Goal: Transaction & Acquisition: Purchase product/service

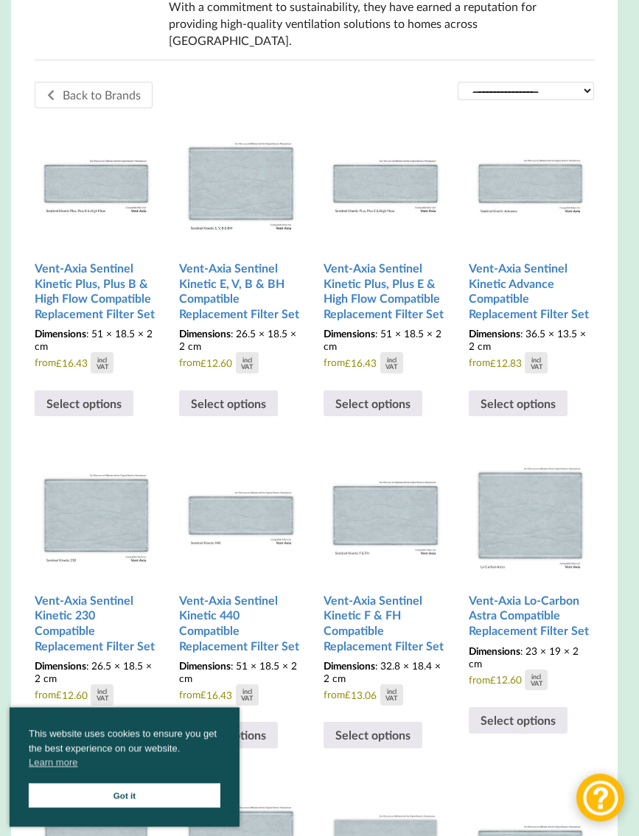
scroll to position [388, 5]
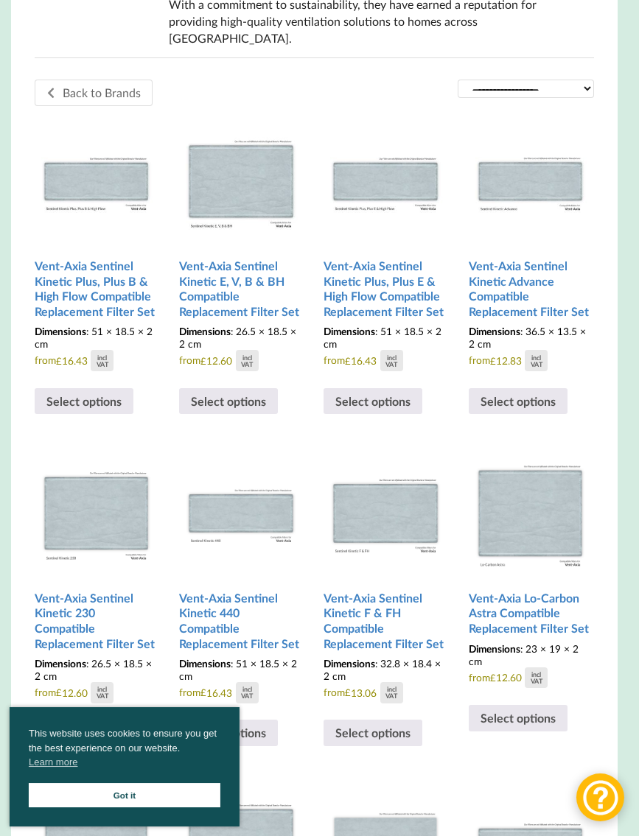
click at [119, 172] on img at bounding box center [97, 180] width 124 height 124
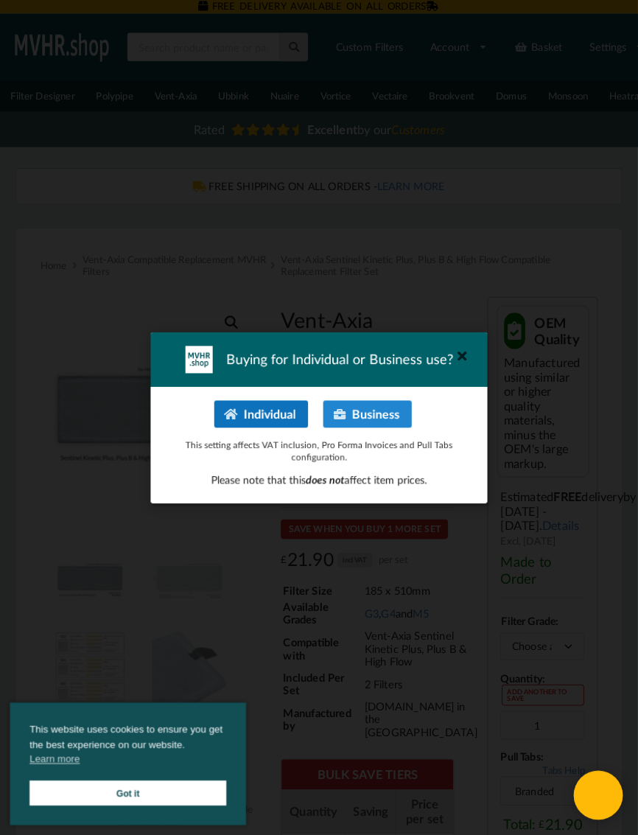
scroll to position [4, 0]
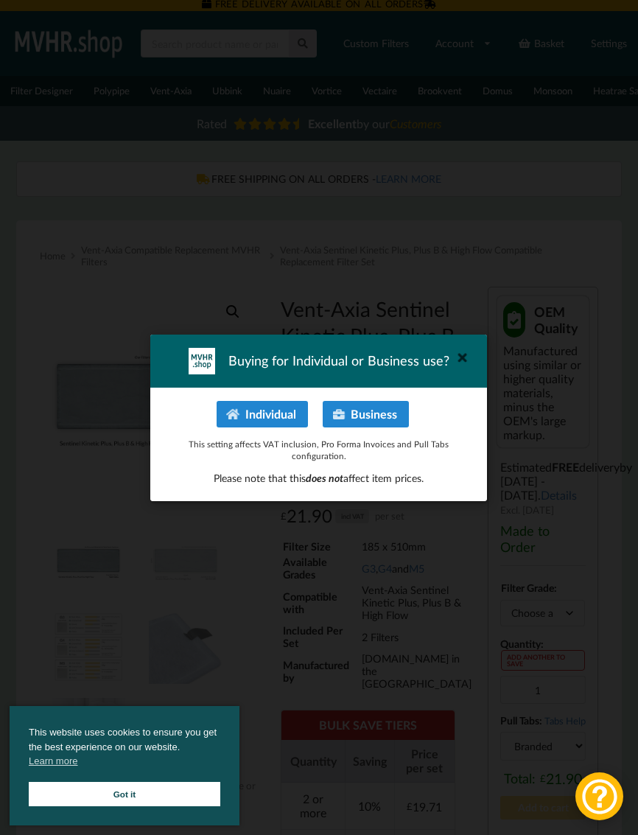
click at [281, 414] on button "Individual" at bounding box center [262, 414] width 91 height 27
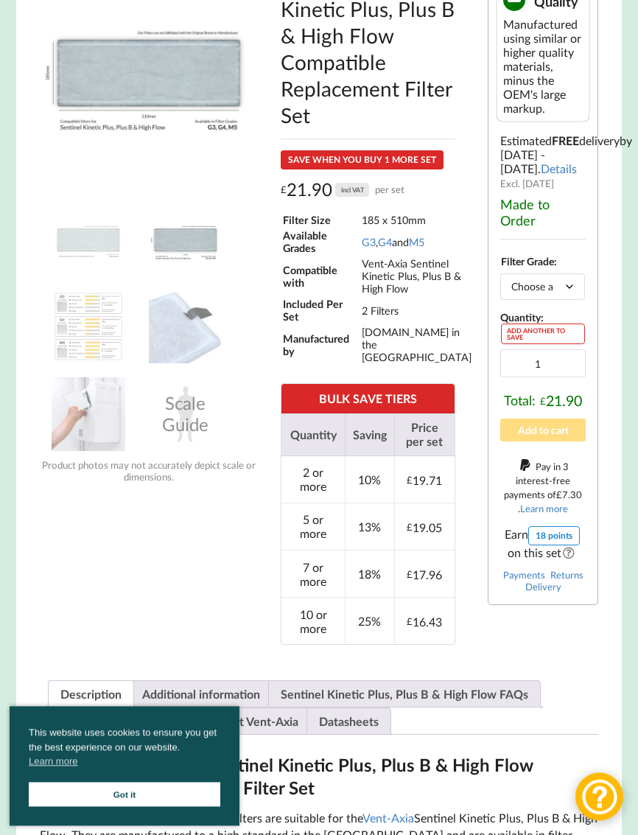
scroll to position [298, 0]
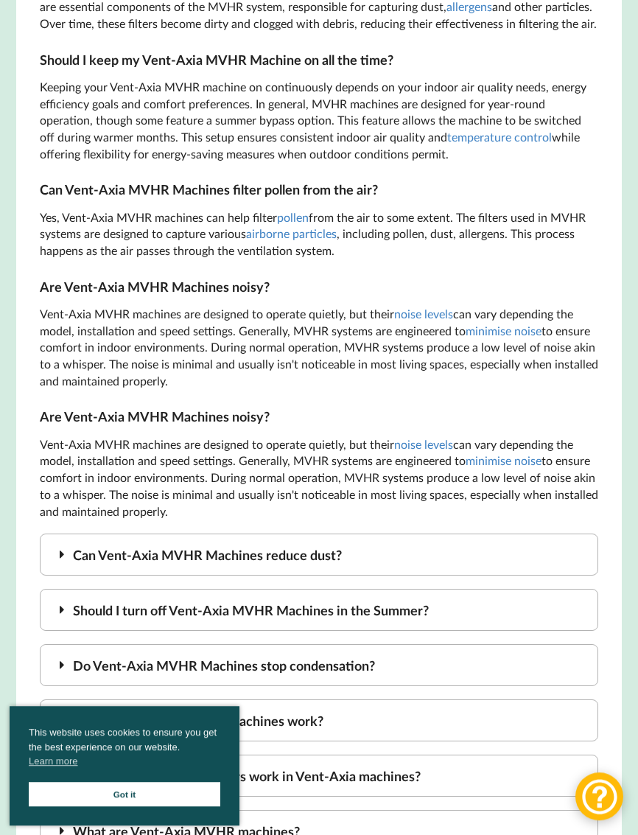
scroll to position [3943, 0]
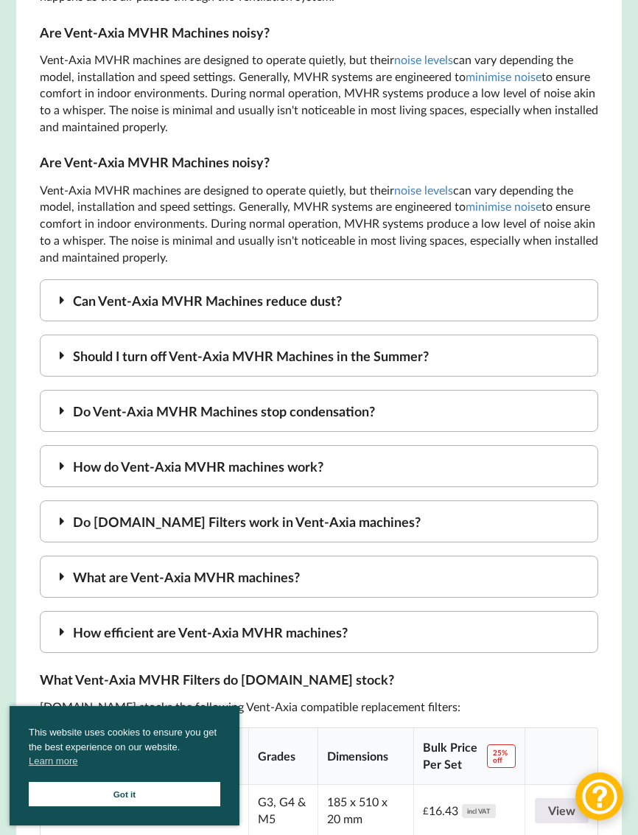
click at [371, 500] on div "Do [DOMAIN_NAME] Filters work in Vent-Axia machines?" at bounding box center [319, 521] width 559 height 42
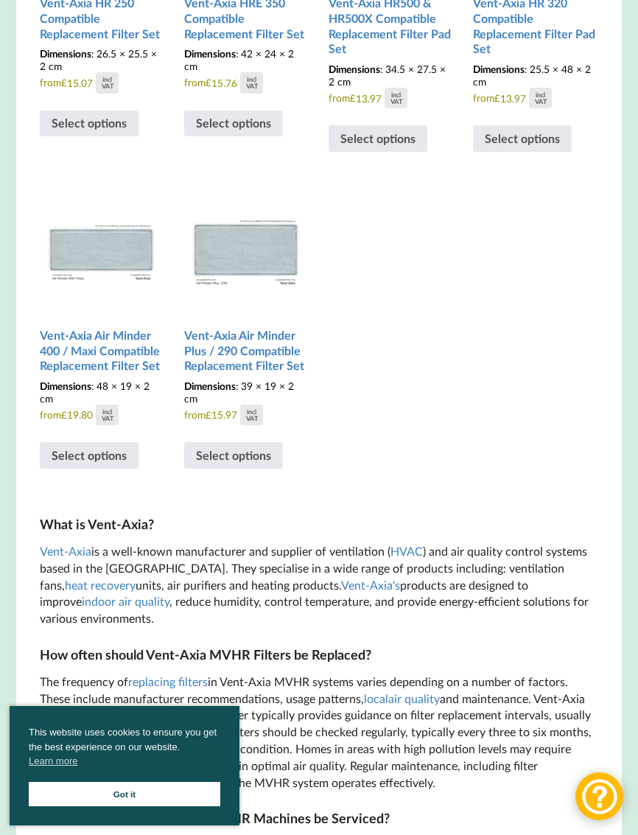
scroll to position [1978, 0]
